Goal: Task Accomplishment & Management: Use online tool/utility

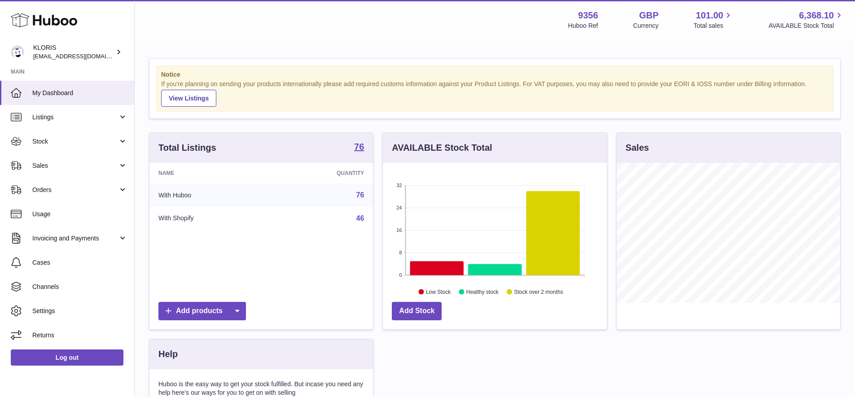
scroll to position [140, 224]
click at [42, 162] on span "Sales" at bounding box center [75, 166] width 86 height 9
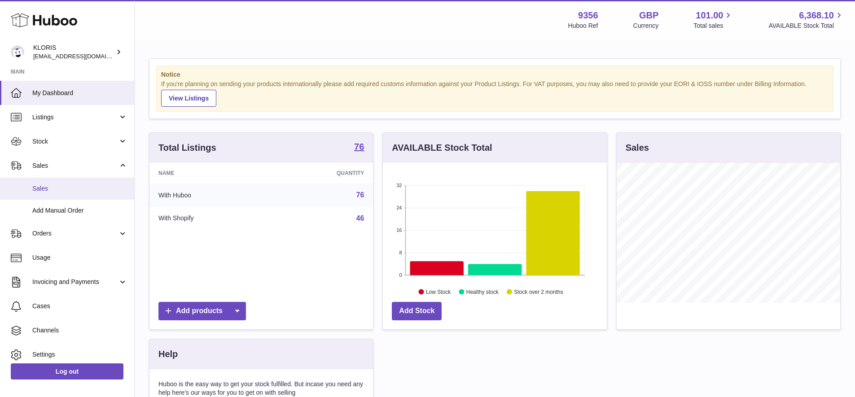
click at [52, 187] on span "Sales" at bounding box center [79, 189] width 95 height 9
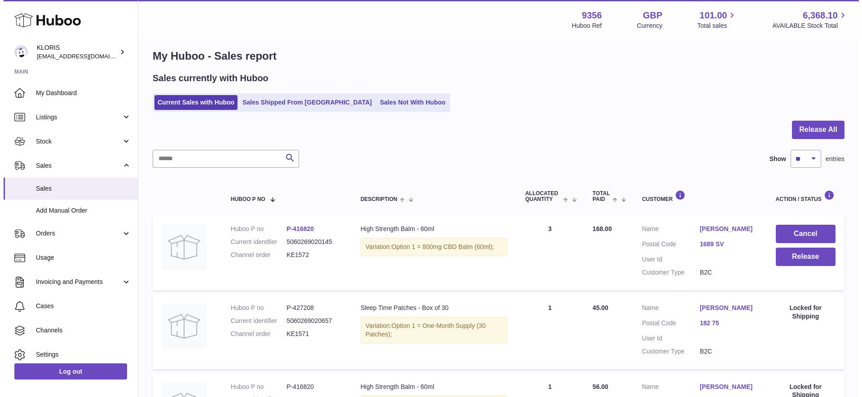
scroll to position [33, 0]
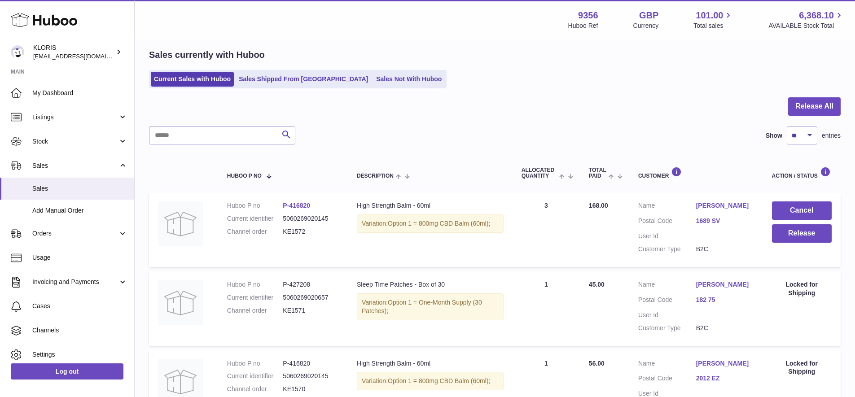
click at [706, 203] on link "[PERSON_NAME]" at bounding box center [725, 206] width 58 height 9
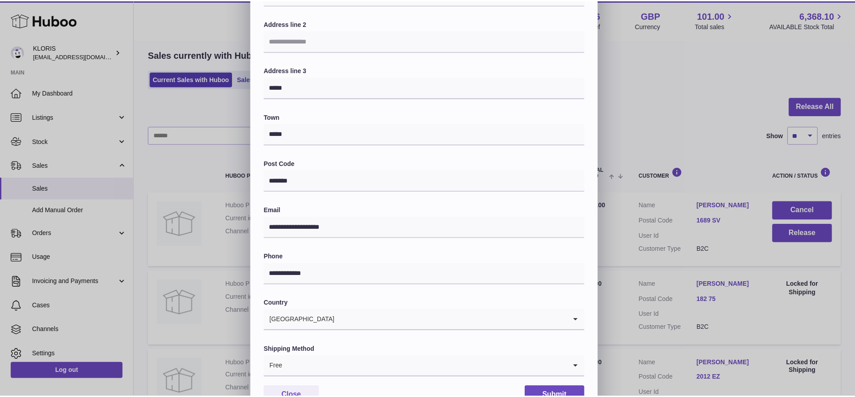
scroll to position [164, 0]
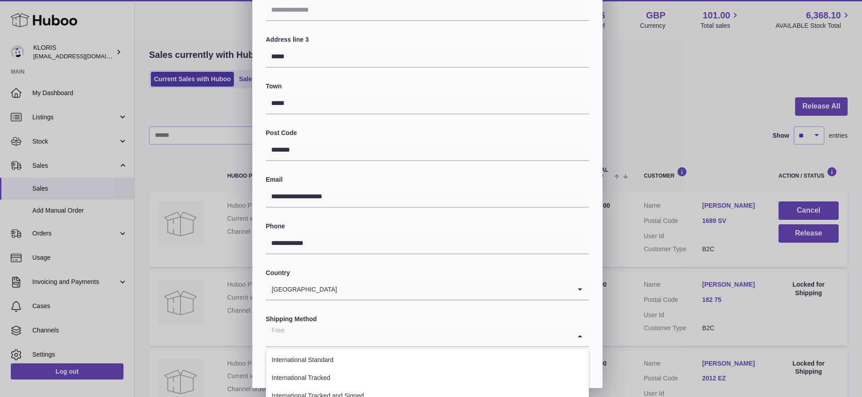
click at [578, 330] on icon "Search for option" at bounding box center [580, 336] width 18 height 21
click at [355, 391] on li "International Tracked and Signed" at bounding box center [427, 397] width 322 height 18
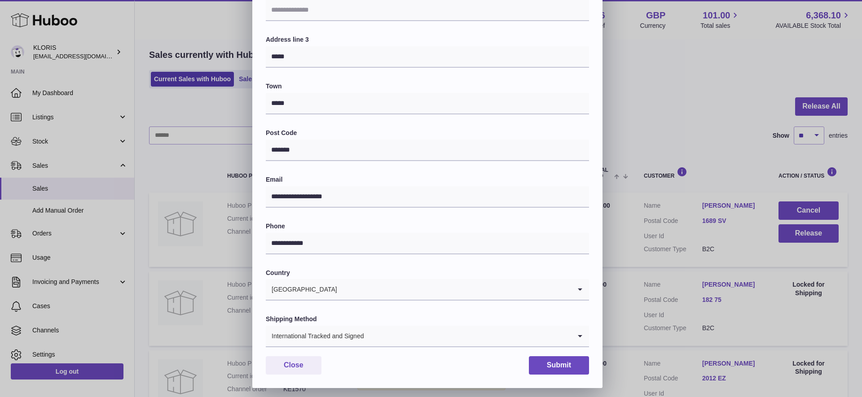
click at [549, 358] on button "Submit" at bounding box center [559, 366] width 60 height 18
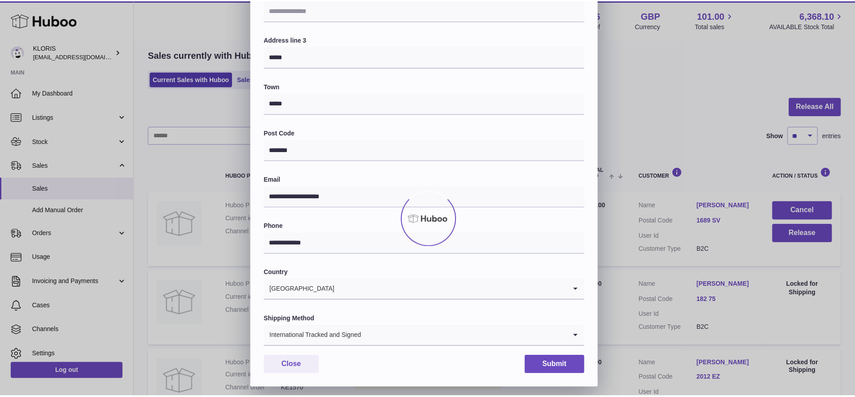
scroll to position [0, 0]
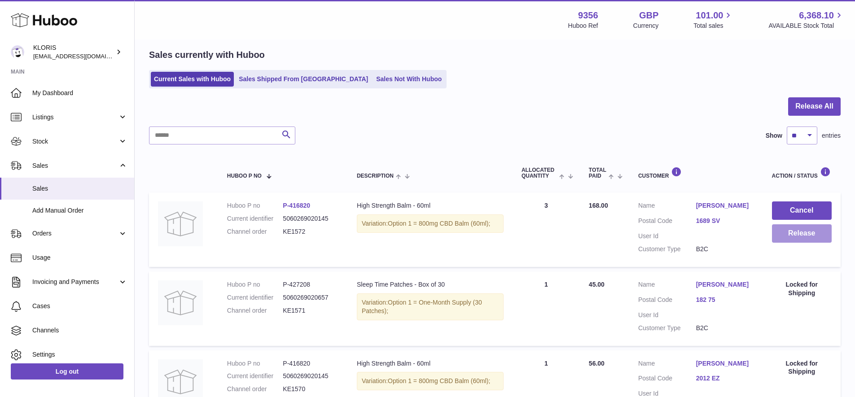
click at [798, 232] on button "Release" at bounding box center [802, 234] width 60 height 18
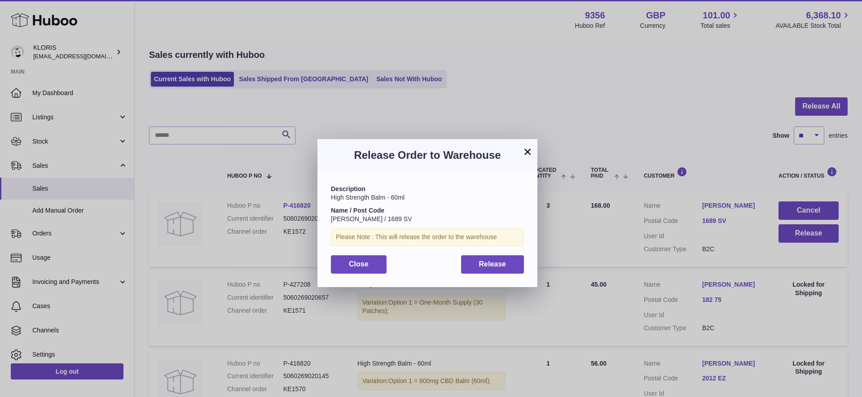
click at [496, 260] on span "Release" at bounding box center [492, 264] width 27 height 8
